Goal: Task Accomplishment & Management: Use online tool/utility

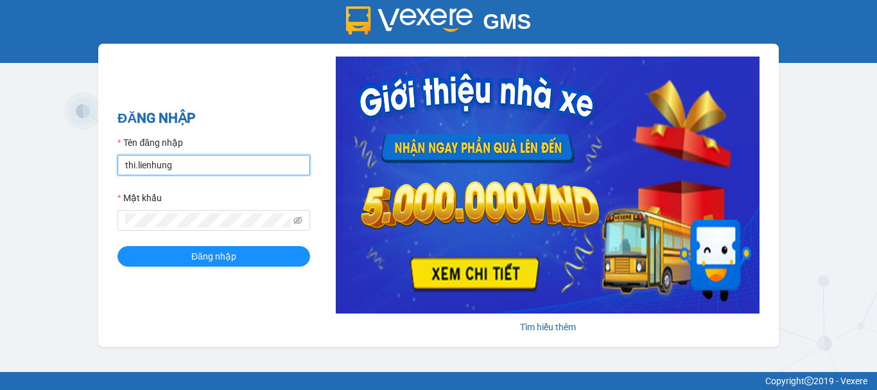
click at [167, 172] on input "thi.lienhung" at bounding box center [214, 165] width 193 height 21
type input "giang.lienhung"
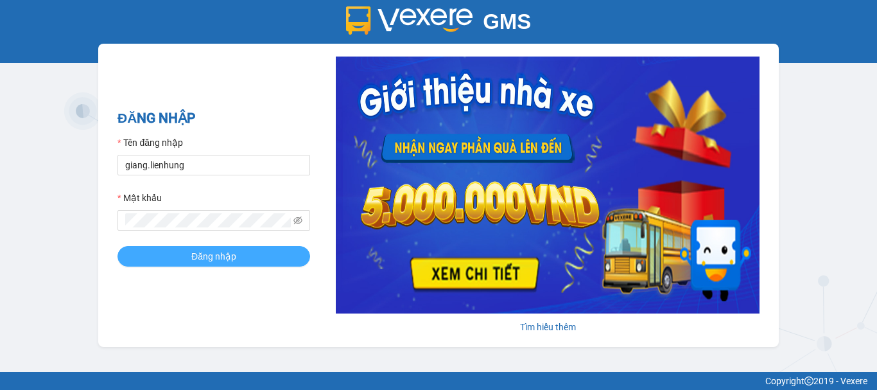
click at [188, 251] on button "Đăng nhập" at bounding box center [214, 256] width 193 height 21
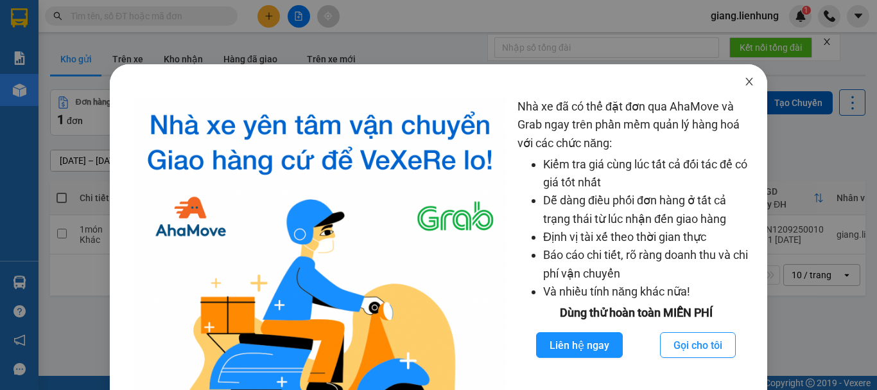
click at [735, 82] on span "Close" at bounding box center [750, 82] width 36 height 36
